Goal: Task Accomplishment & Management: Complete application form

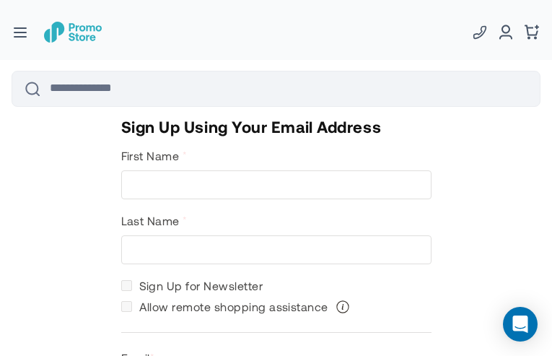
type input "********"
type input "*********"
type input "**********"
